Goal: Navigation & Orientation: Find specific page/section

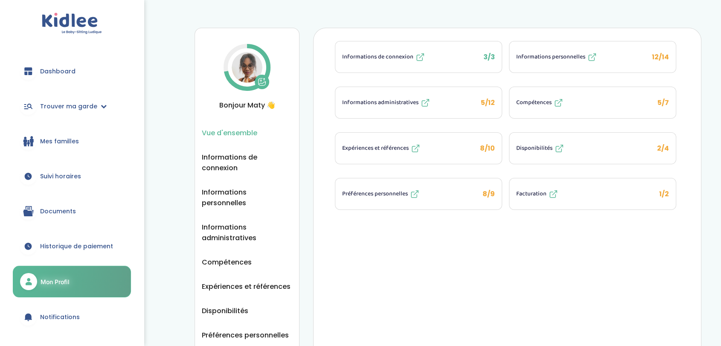
click at [58, 67] on span "Dashboard" at bounding box center [57, 71] width 35 height 9
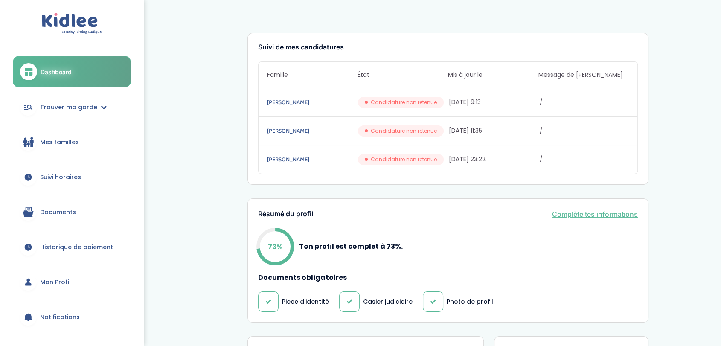
click at [69, 134] on link "Mes familles" at bounding box center [72, 142] width 118 height 31
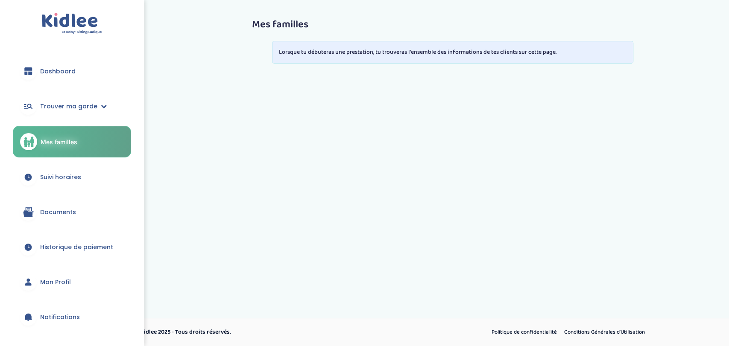
click at [67, 71] on span "Dashboard" at bounding box center [57, 71] width 35 height 9
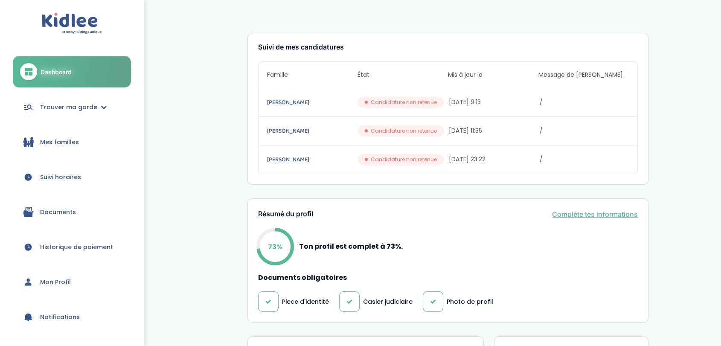
scroll to position [136, 0]
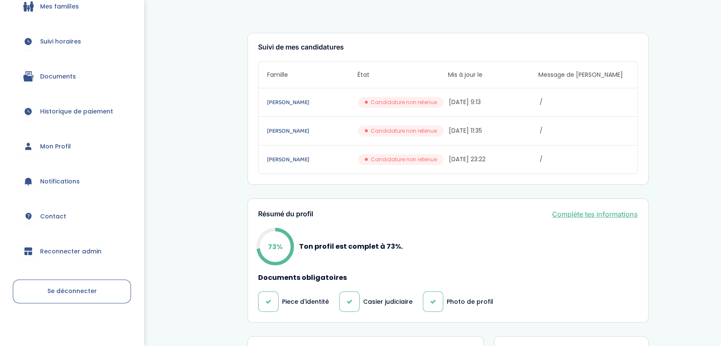
click at [48, 252] on span "Reconnecter admin" at bounding box center [70, 251] width 61 height 9
